Goal: Task Accomplishment & Management: Use online tool/utility

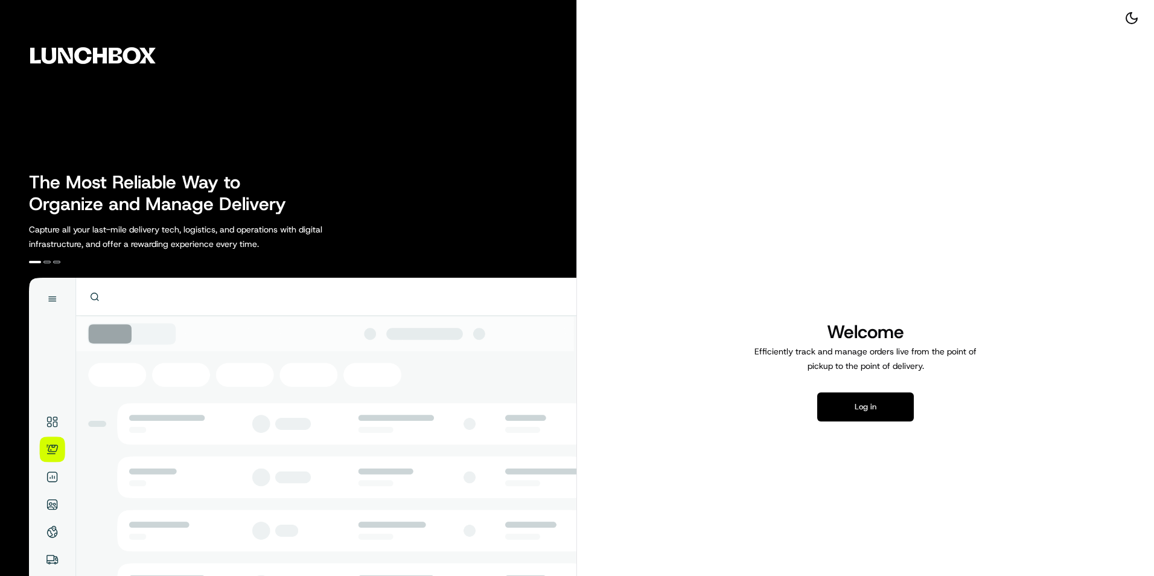
click at [867, 409] on button "Log in" at bounding box center [865, 406] width 97 height 29
